Goal: Information Seeking & Learning: Learn about a topic

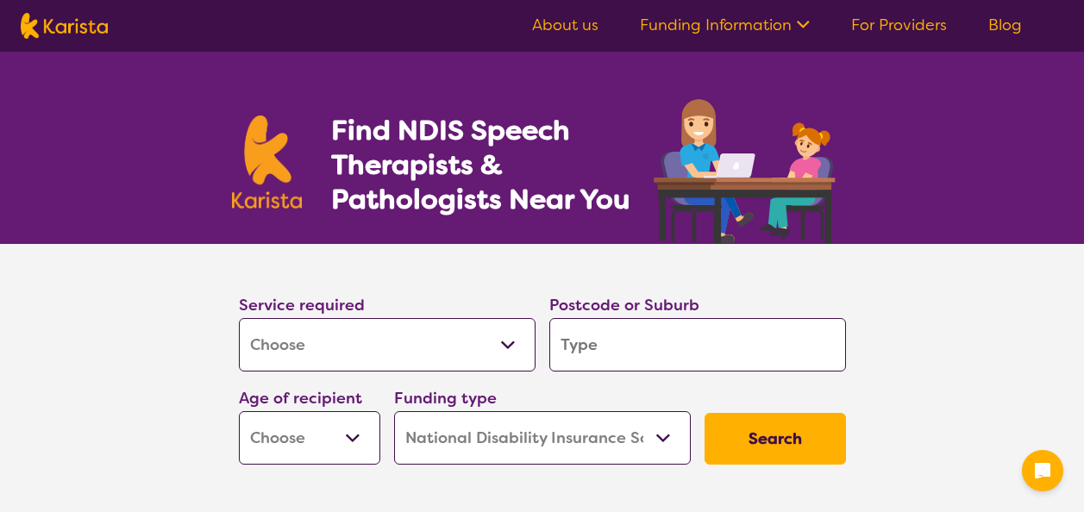
select select "[MEDICAL_DATA]"
select select "NDIS"
select select "[MEDICAL_DATA]"
select select "NDIS"
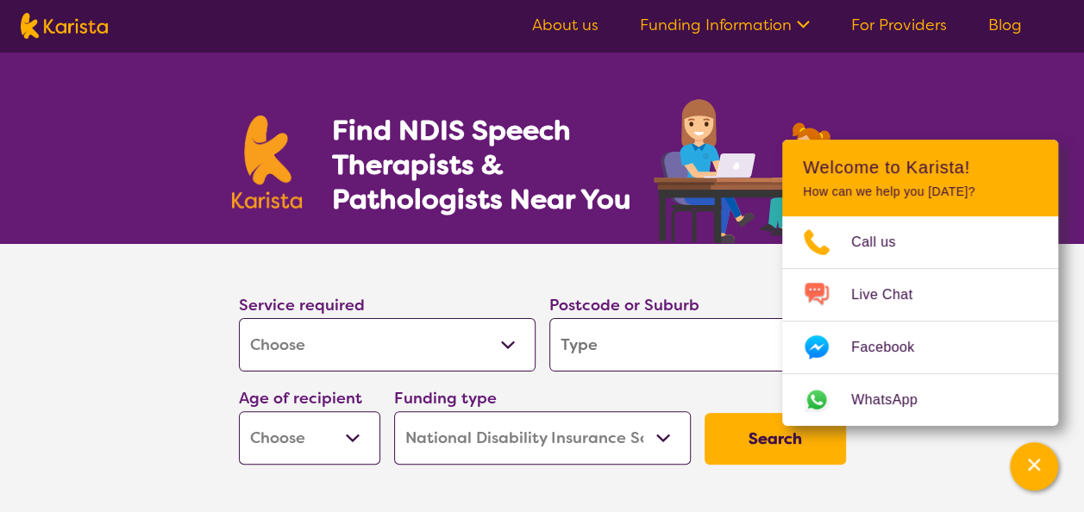
click at [659, 354] on input "search" at bounding box center [697, 344] width 297 height 53
type input "b"
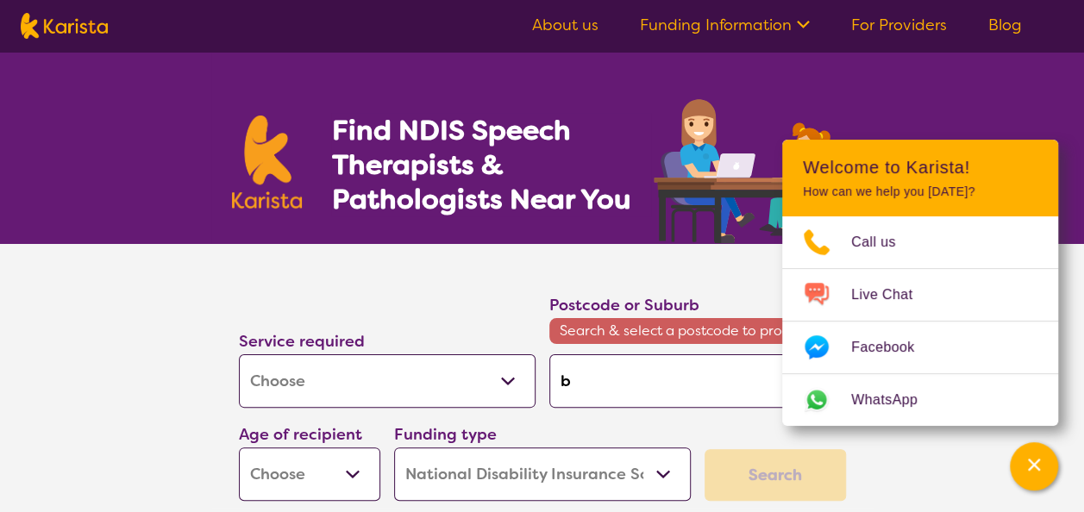
type input "bu"
type input "bun"
type input "bunb"
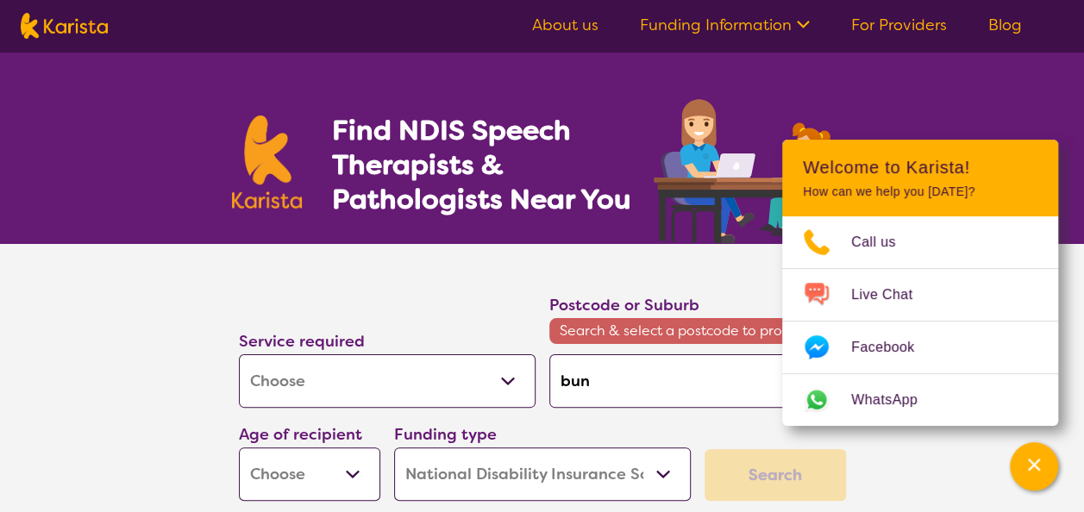
type input "bunb"
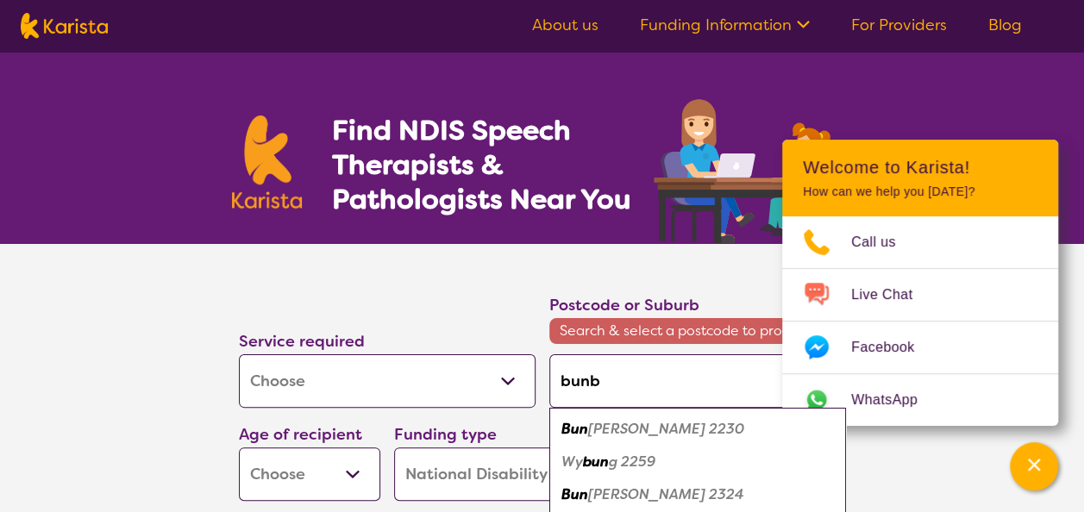
type input "bunbu"
type input "bunbur"
type input "bunbury"
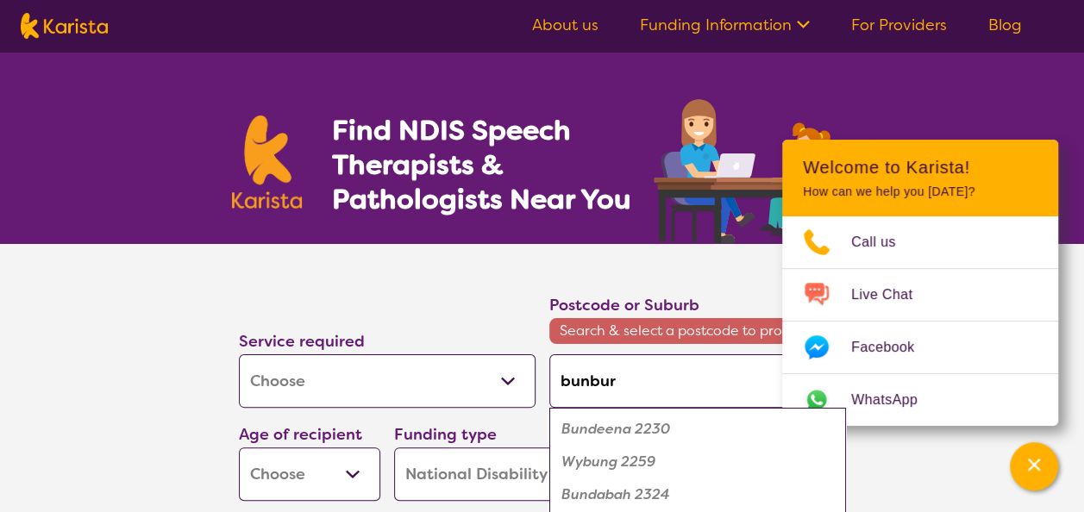
type input "bunbury"
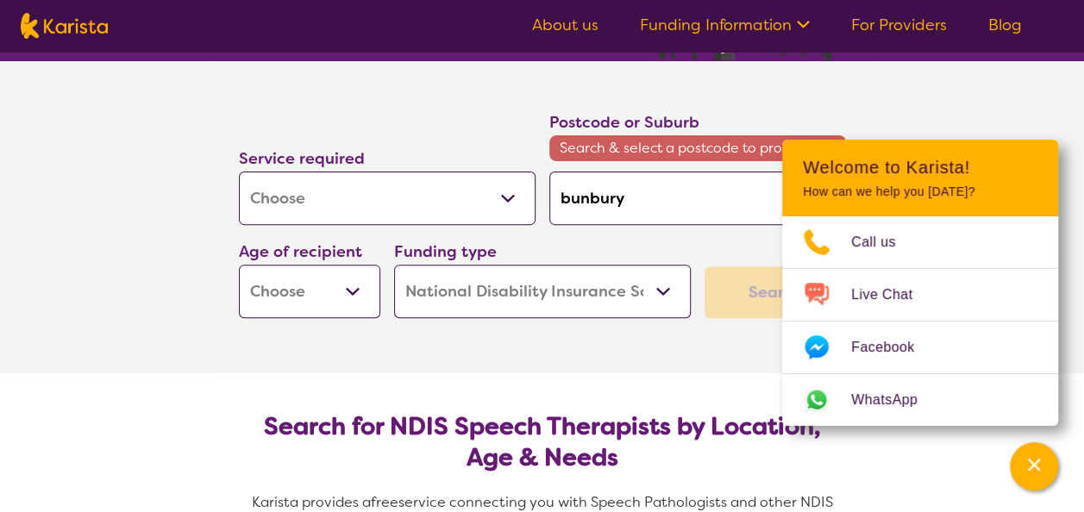
scroll to position [229, 0]
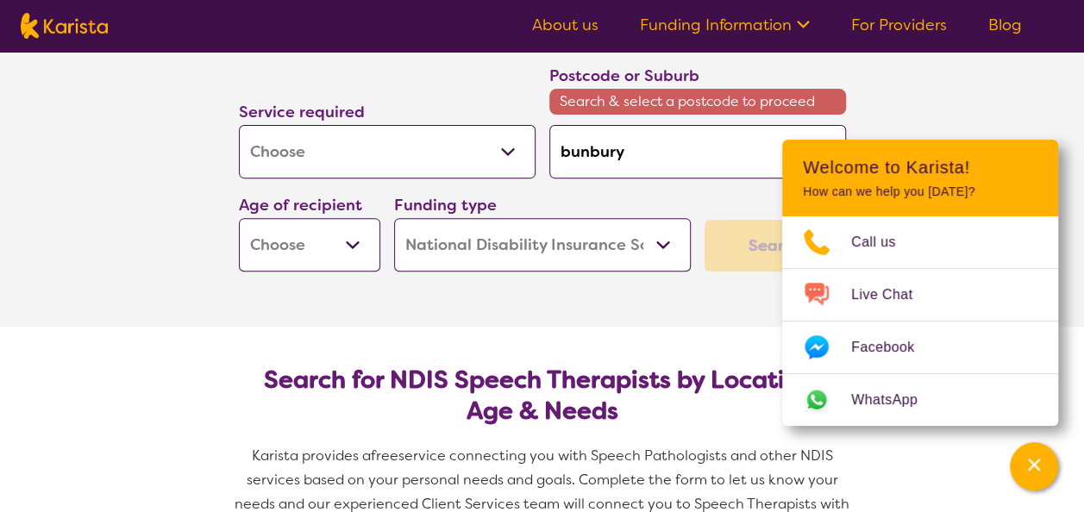
click at [357, 244] on select "Early Childhood - 0 to 9 Child - 10 to 11 Adolescent - 12 to 17 Adult - 18 to 6…" at bounding box center [309, 244] width 141 height 53
select select "EC"
click at [239, 218] on select "Early Childhood - 0 to 9 Child - 10 to 11 Adolescent - 12 to 17 Adult - 18 to 6…" at bounding box center [309, 244] width 141 height 53
select select "EC"
click at [690, 324] on section "Service required Allied Health Assistant Assessment ([MEDICAL_DATA] or [MEDICAL…" at bounding box center [543, 171] width 690 height 312
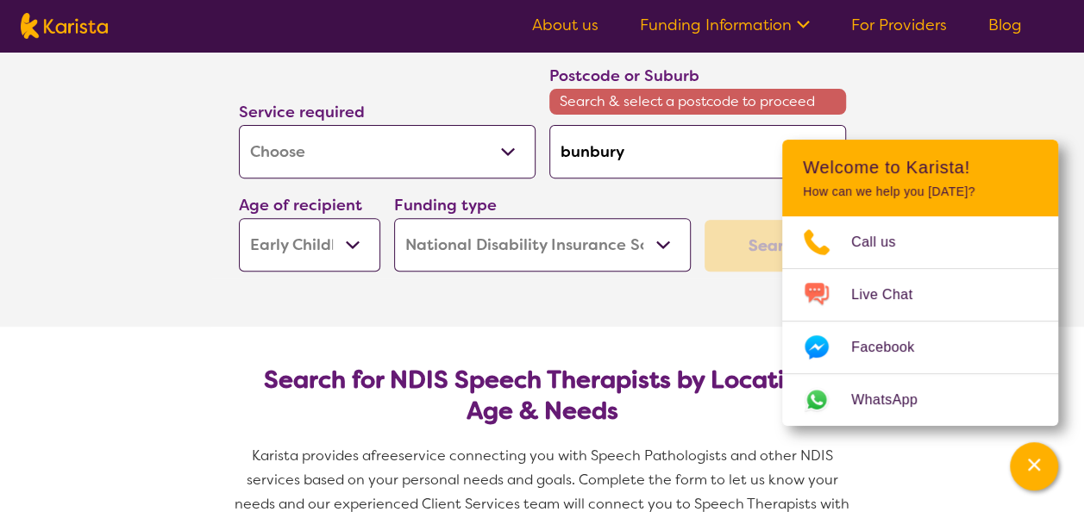
click at [735, 257] on div "Search" at bounding box center [775, 246] width 141 height 52
click at [1032, 464] on icon "Channel Menu" at bounding box center [1034, 465] width 12 height 12
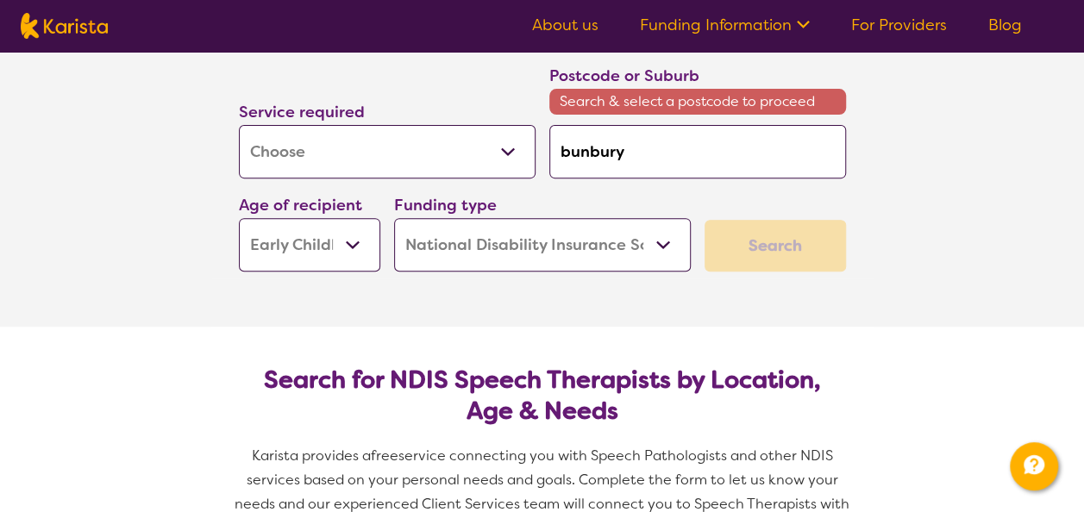
click at [762, 248] on div "Search" at bounding box center [775, 246] width 141 height 52
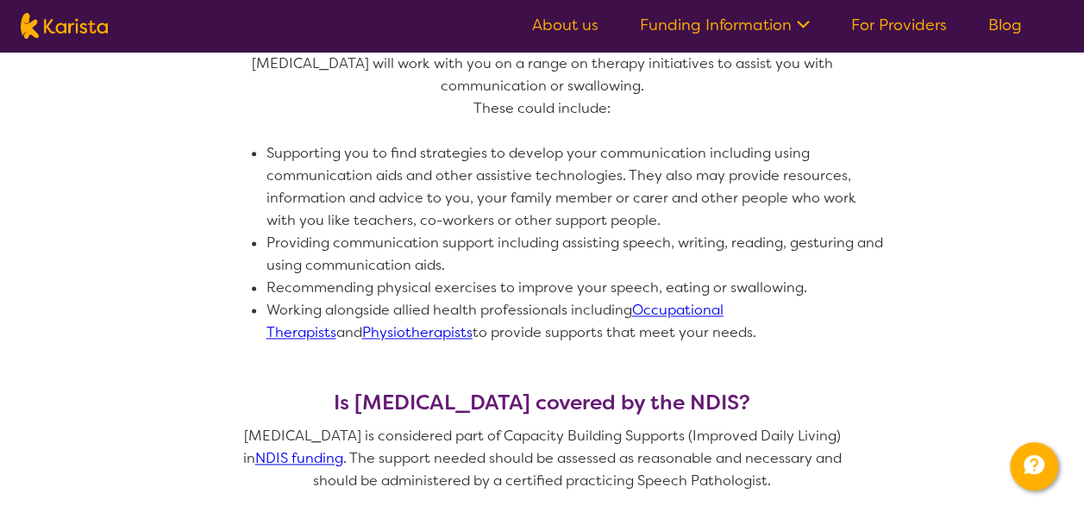
scroll to position [161, 0]
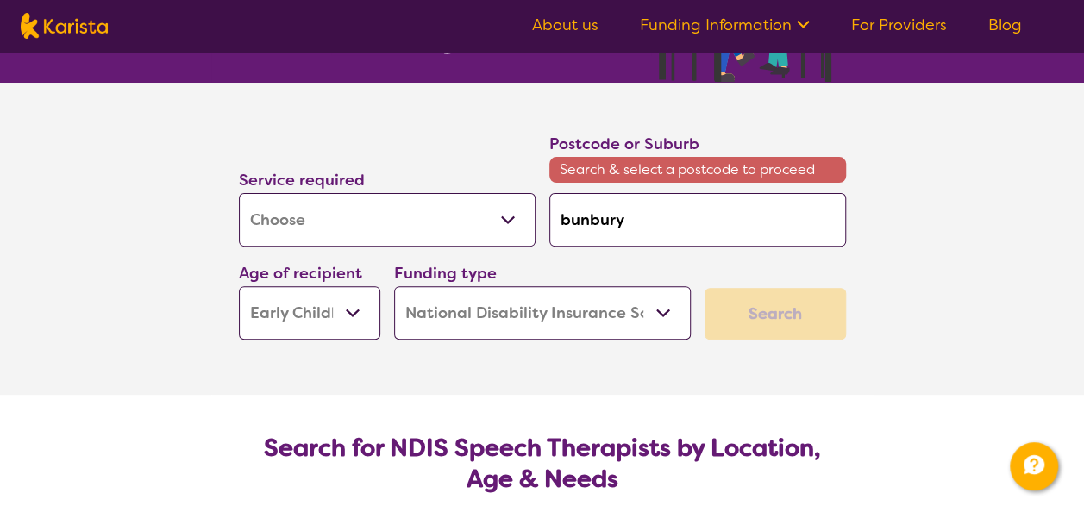
click at [687, 221] on input "bunbury" at bounding box center [697, 219] width 297 height 53
type input "bunbur"
type input "bunb"
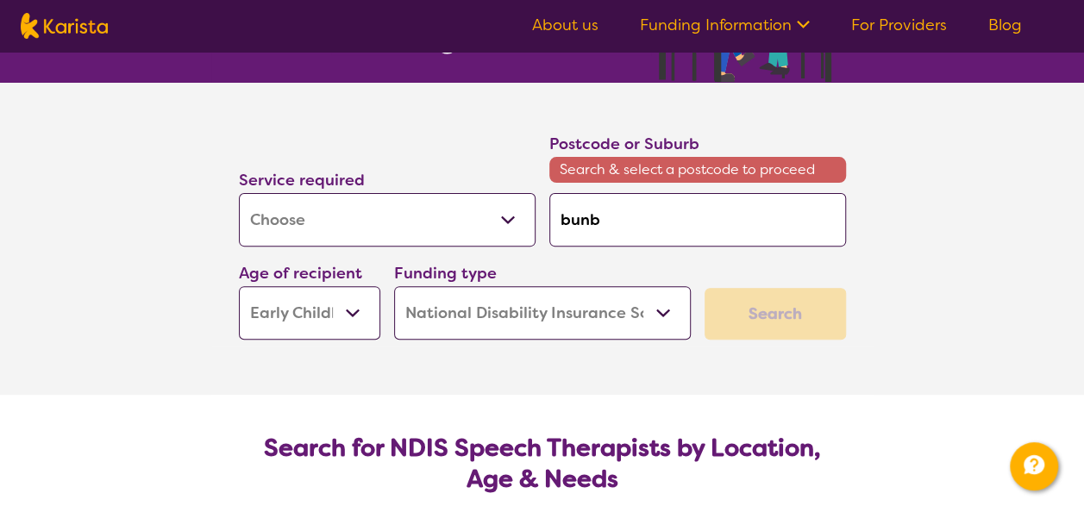
type input "bun"
type input "bu"
type input "b"
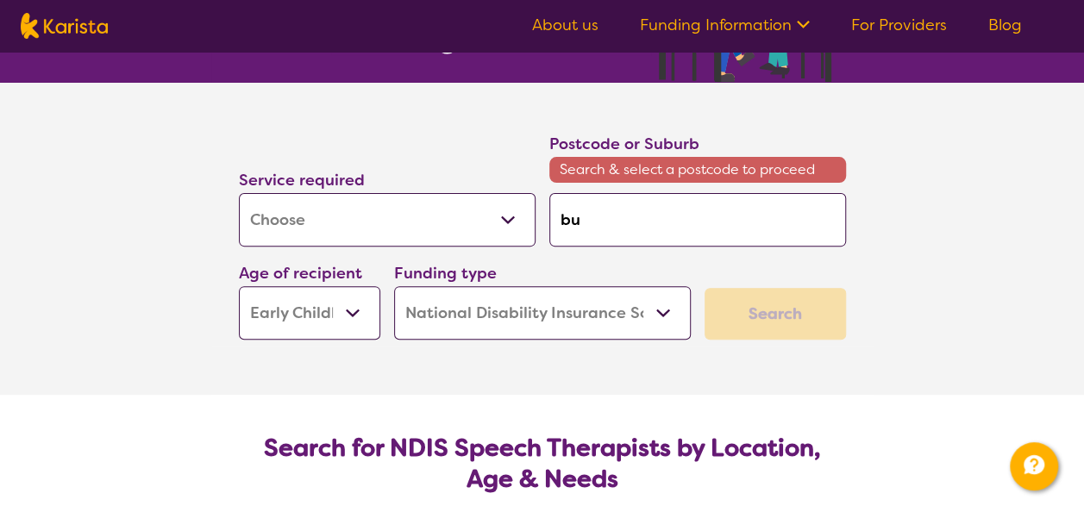
type input "b"
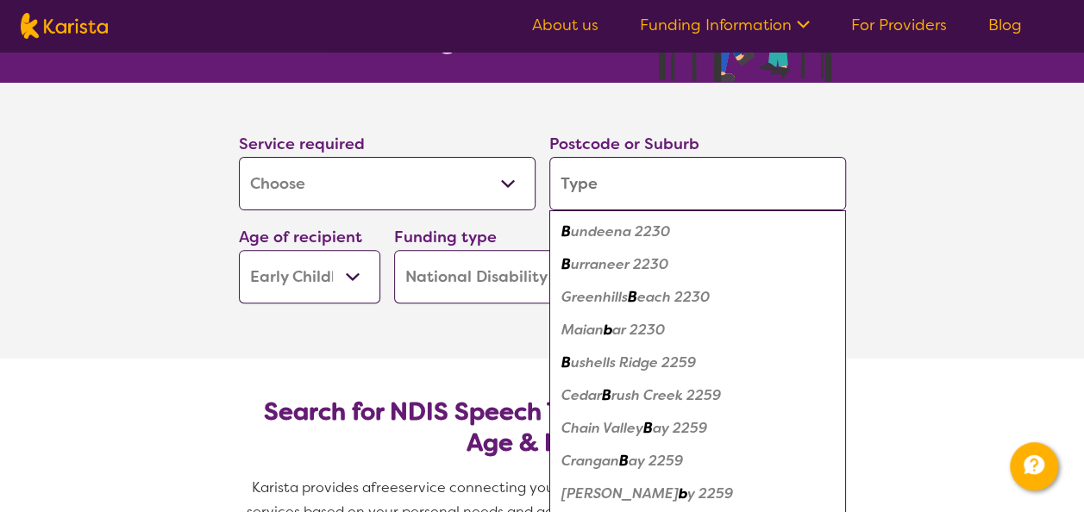
type input "b"
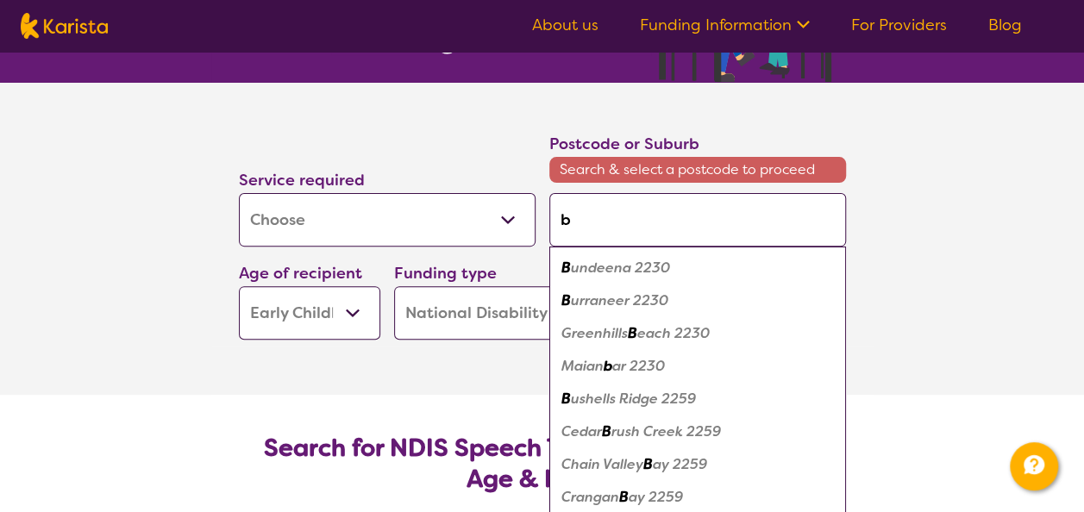
type input "bu"
type input "bun"
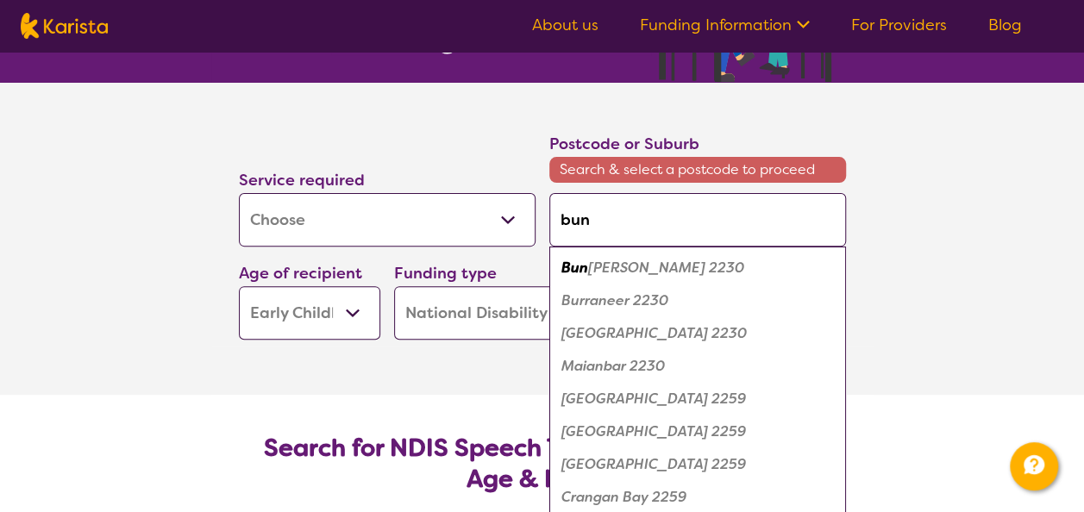
type input "bunb"
type input "bunbu"
type input "bunbur"
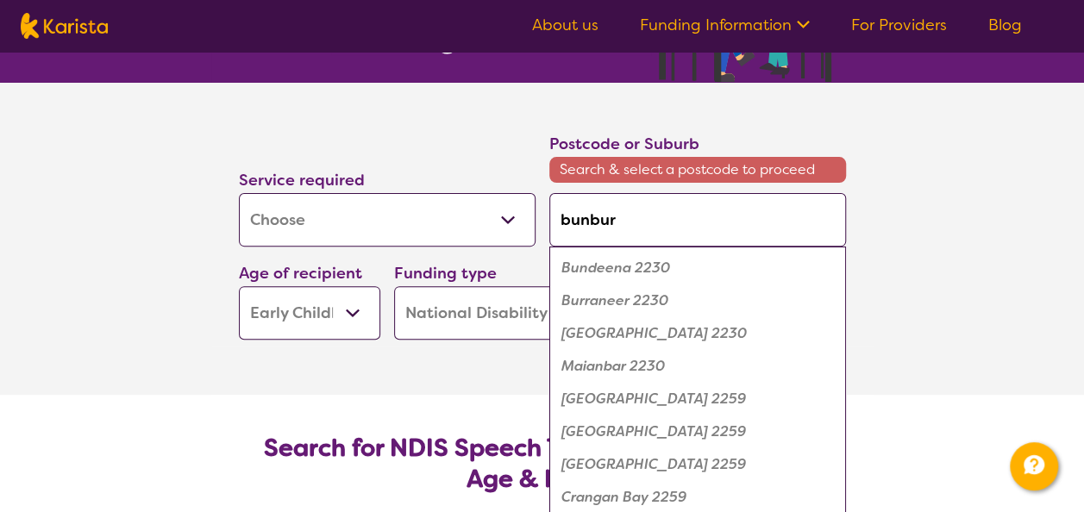
type input "bunbur"
type input "bunbury"
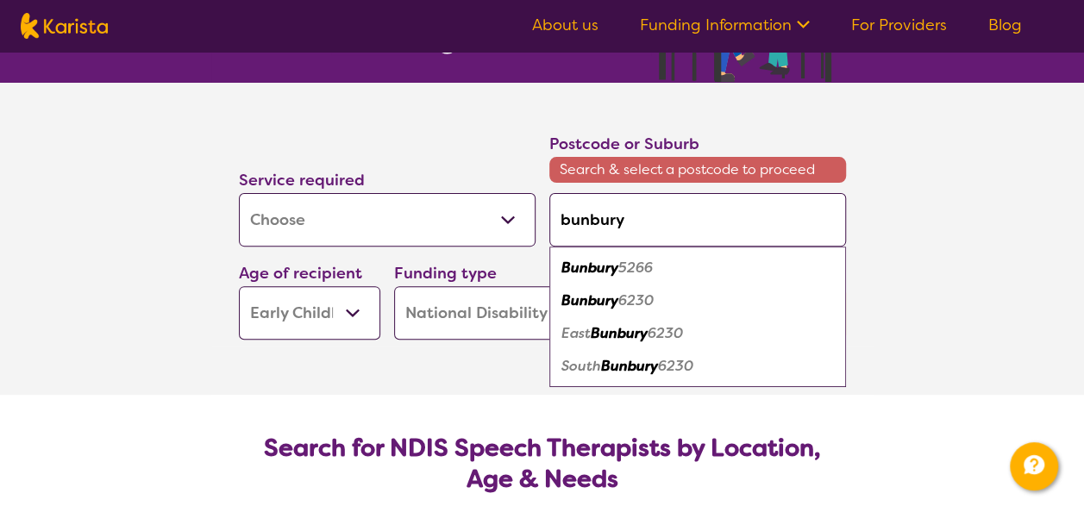
click at [611, 277] on div "Bunbury 5266" at bounding box center [697, 268] width 279 height 33
type input "5266"
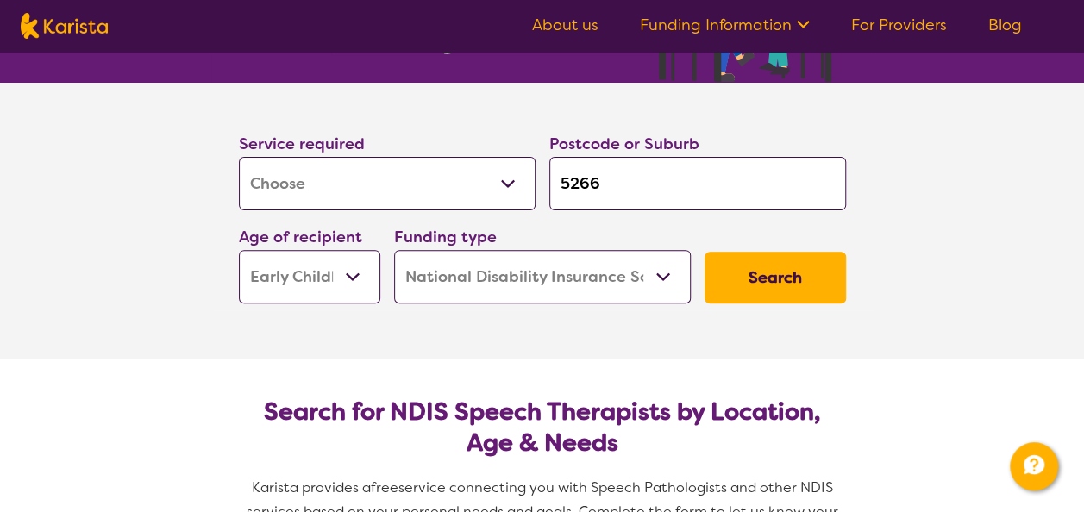
click at [749, 280] on button "Search" at bounding box center [775, 278] width 141 height 52
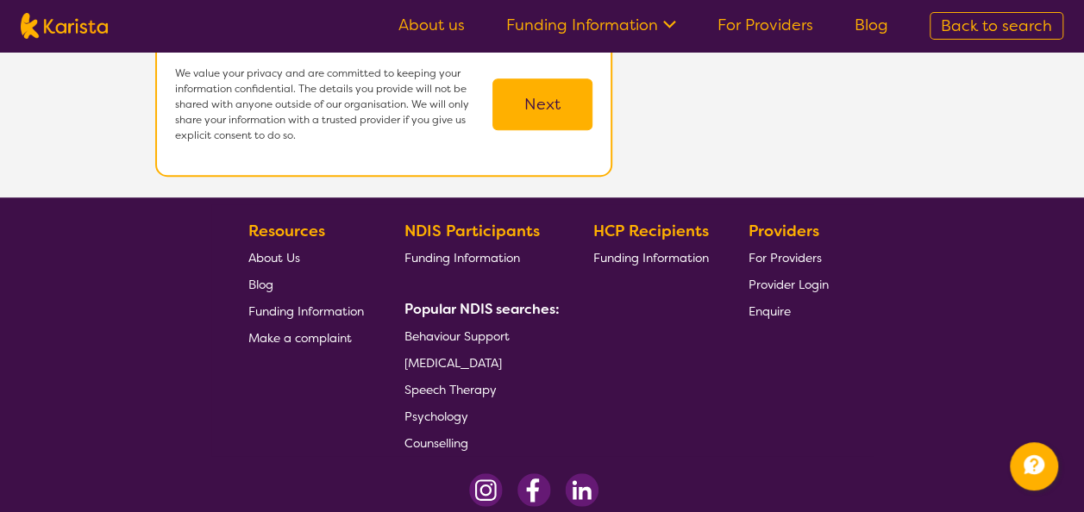
scroll to position [586, 0]
